Goal: Information Seeking & Learning: Understand process/instructions

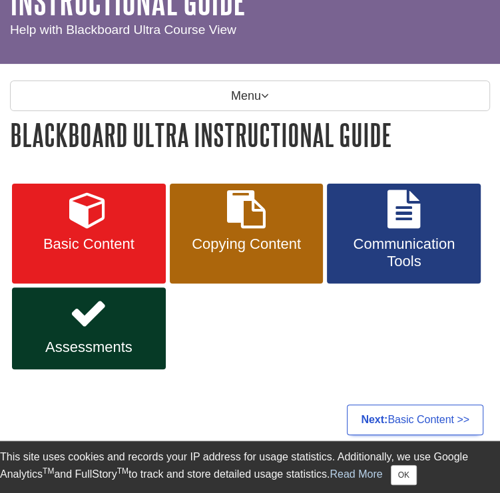
scroll to position [133, 0]
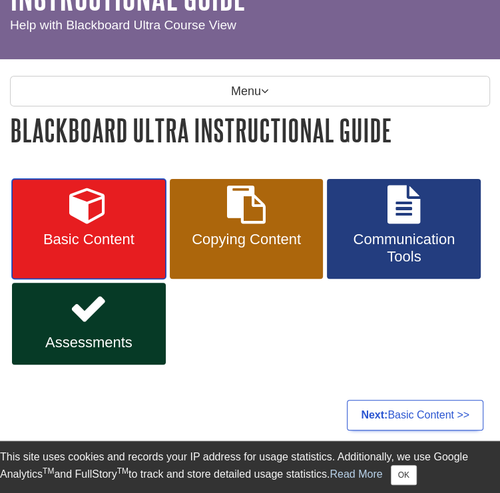
click at [82, 216] on icon at bounding box center [88, 205] width 39 height 39
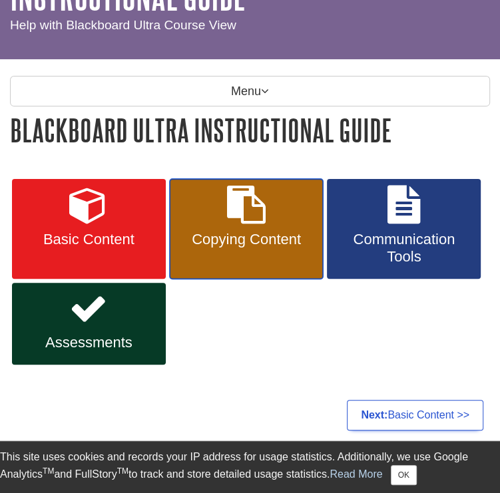
click at [214, 228] on link "Copying Content" at bounding box center [247, 229] width 154 height 100
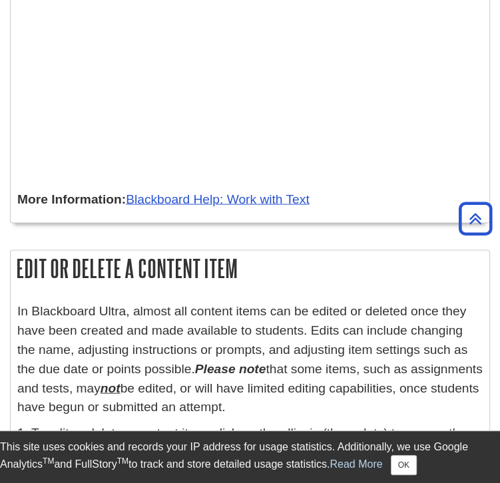
scroll to position [3658, 0]
